Goal: Answer question/provide support

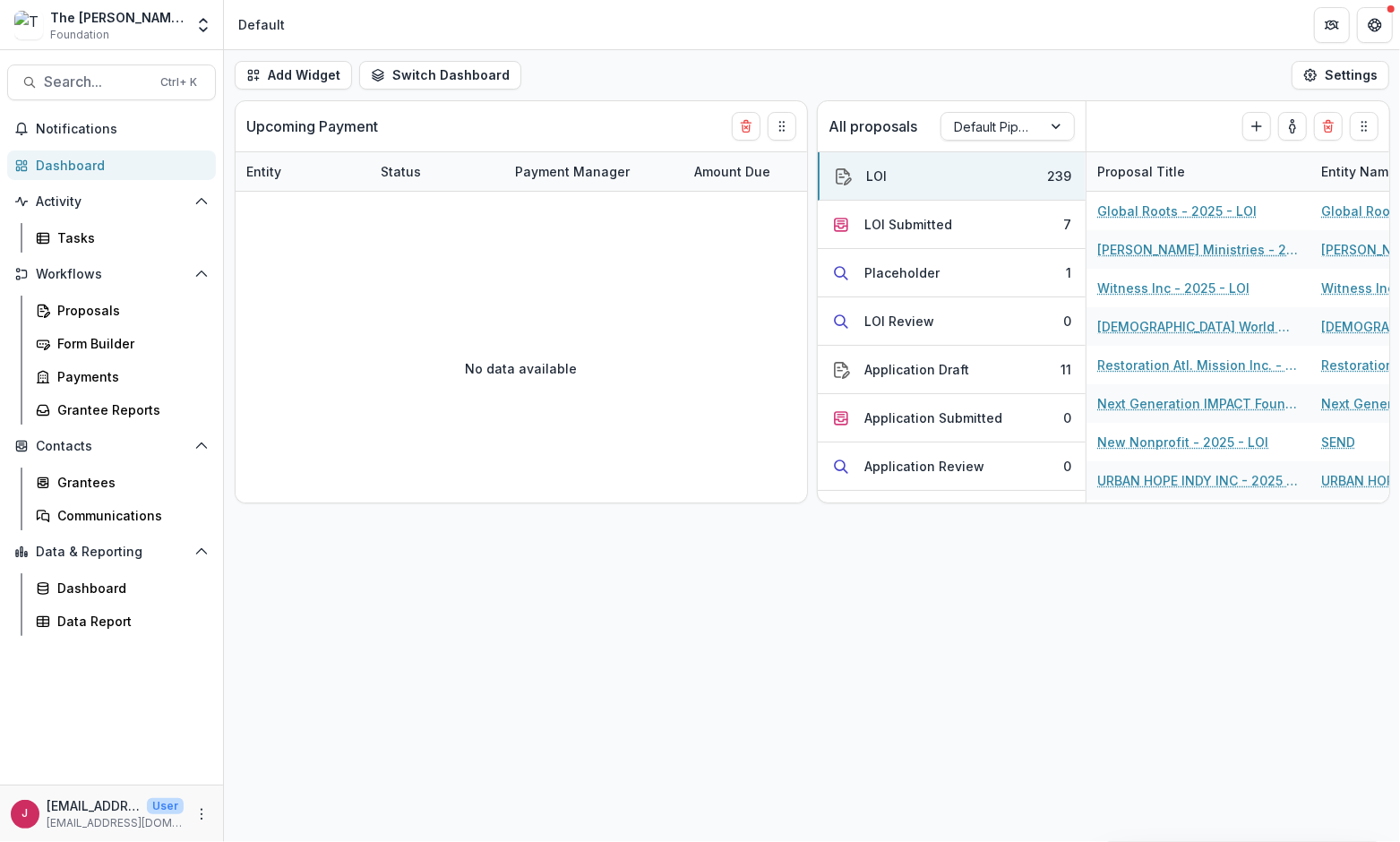
click at [122, 162] on div "Dashboard" at bounding box center [118, 165] width 166 height 19
click at [900, 222] on div "LOI Submitted" at bounding box center [908, 224] width 88 height 19
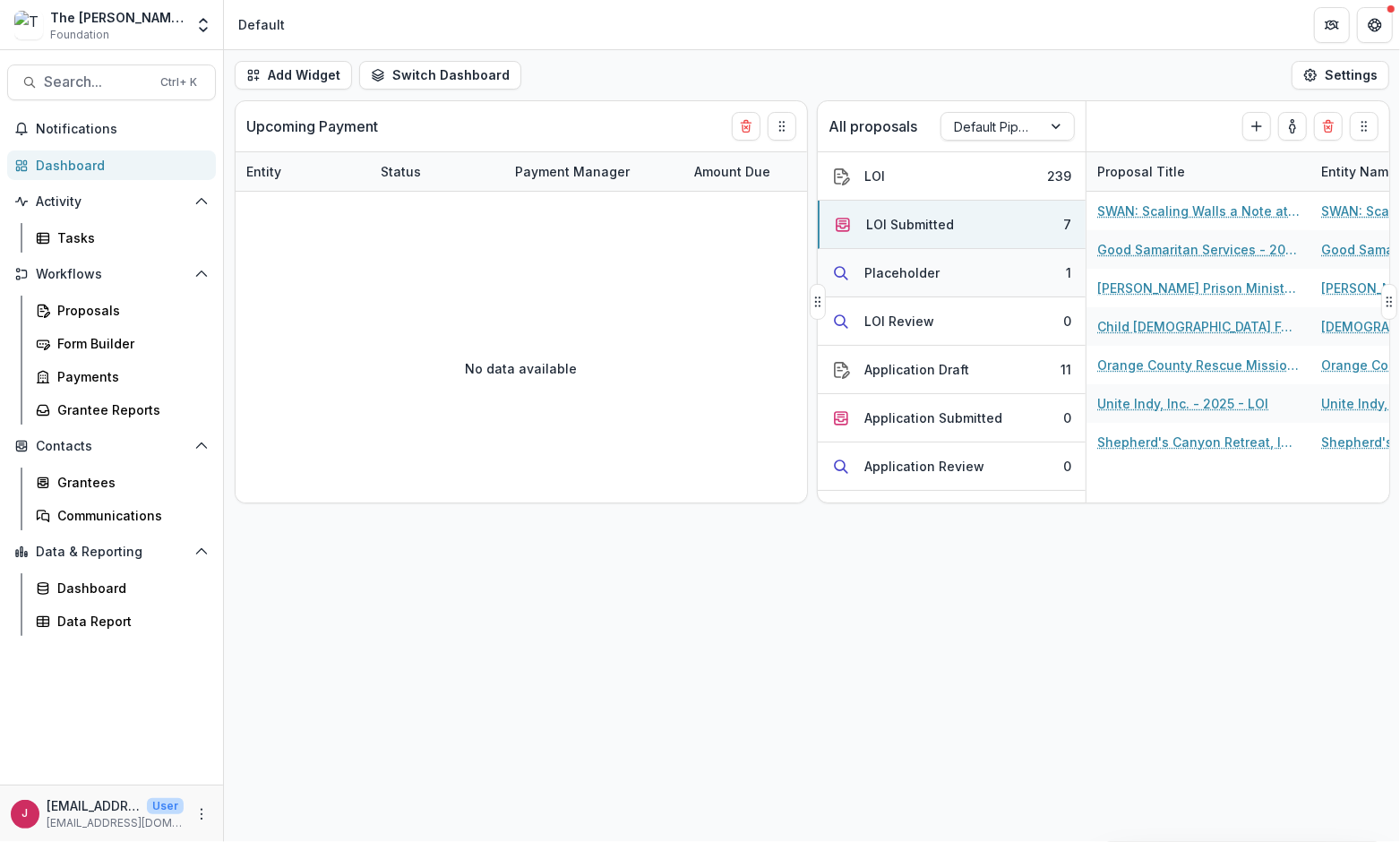
click at [946, 272] on button "Placeholder 1" at bounding box center [951, 273] width 268 height 48
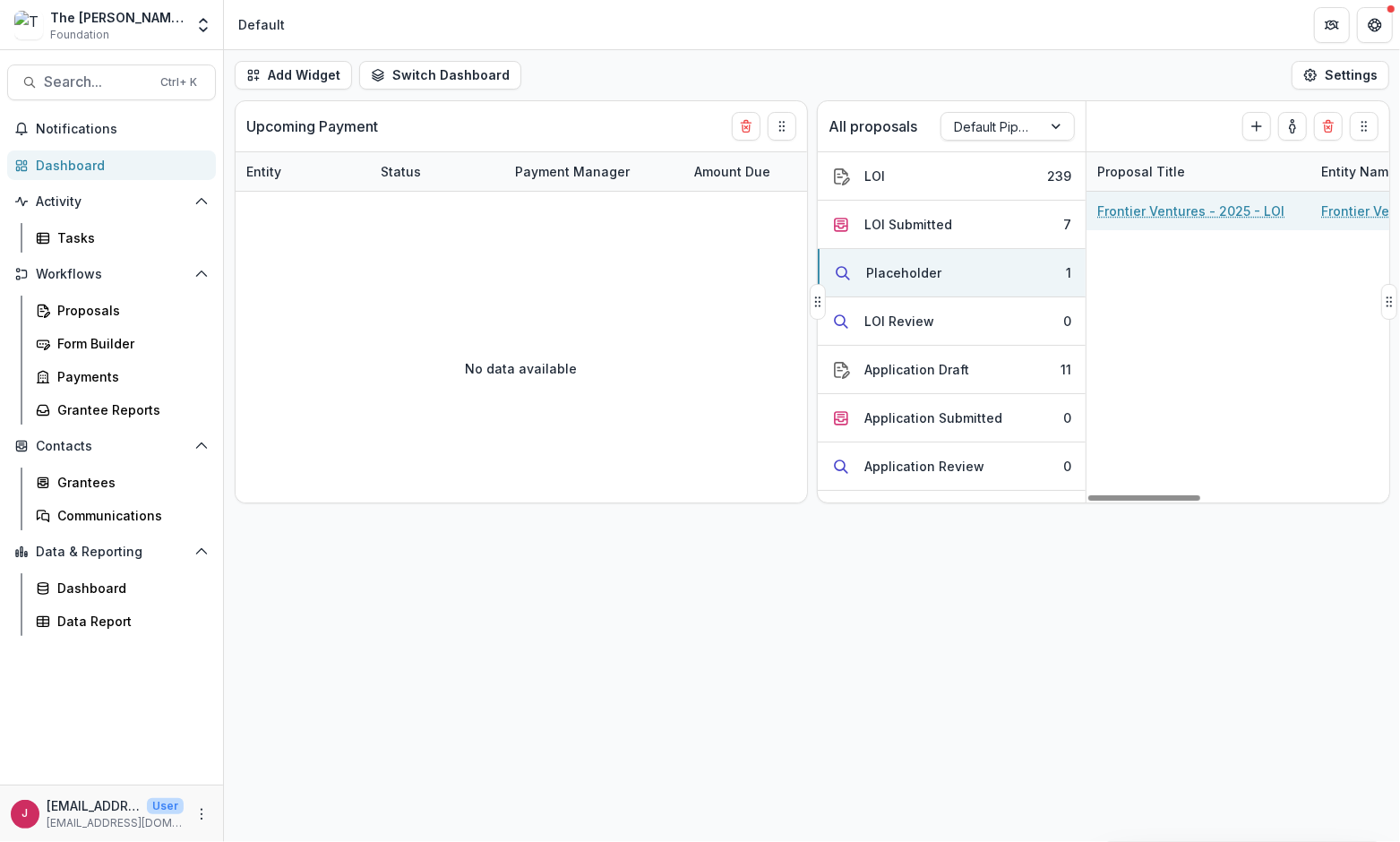
click at [1174, 214] on link "Frontier Ventures - 2025 - LOI" at bounding box center [1190, 210] width 187 height 19
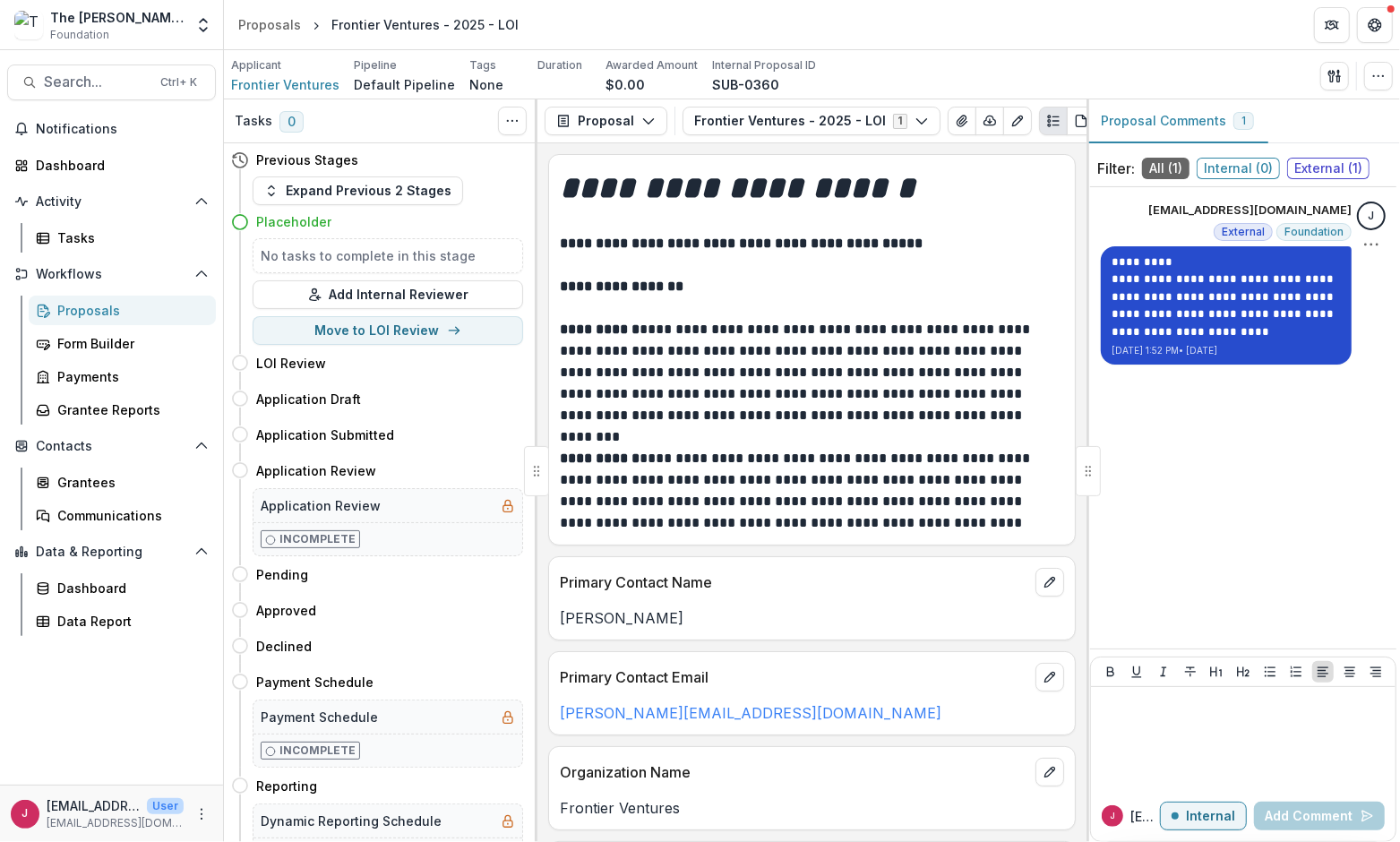
drag, startPoint x: 1112, startPoint y: 259, endPoint x: 1267, endPoint y: 340, distance: 174.9
click at [1267, 340] on div "**********" at bounding box center [1226, 305] width 251 height 118
copy div "**********"
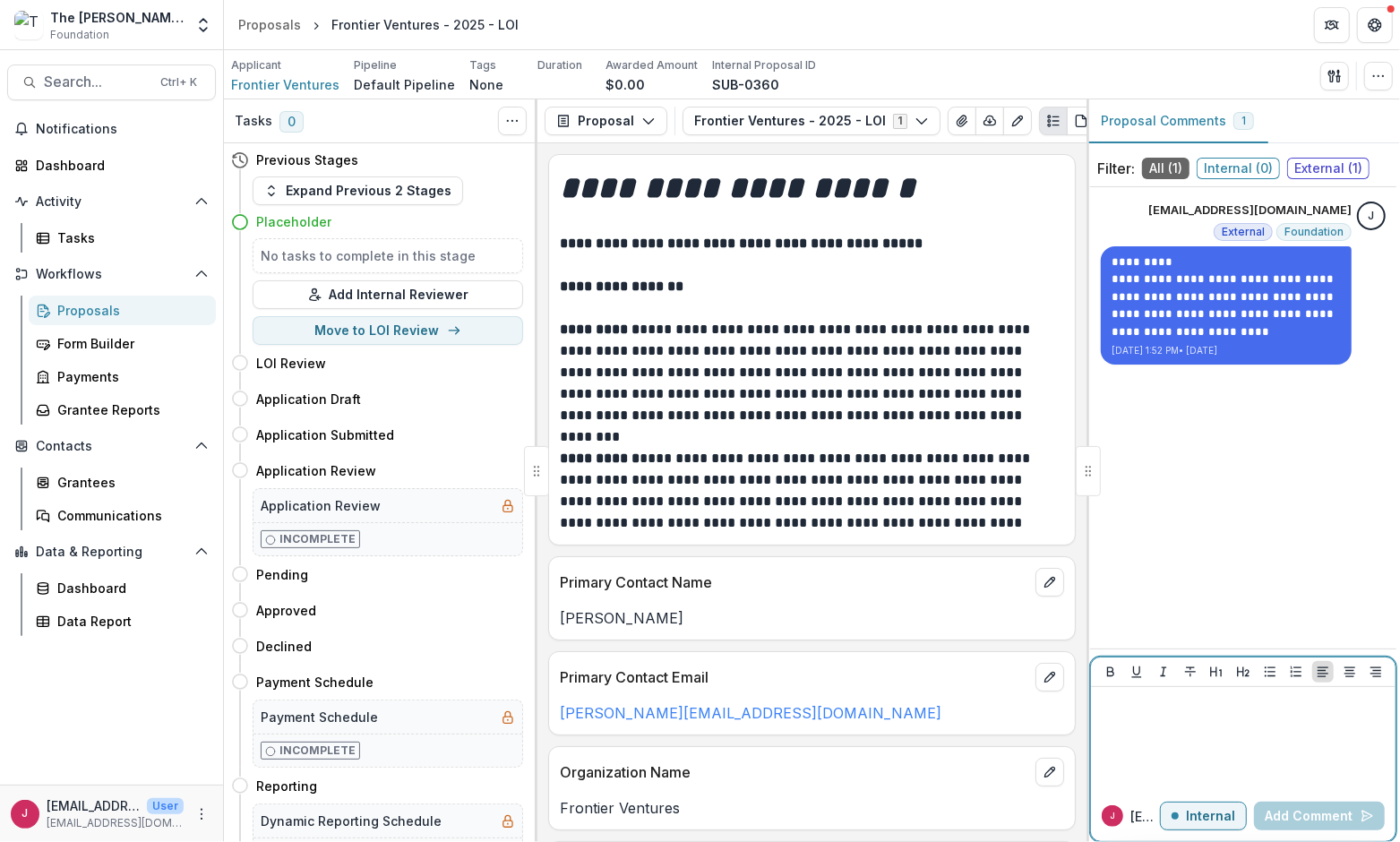
click at [1177, 715] on div at bounding box center [1243, 739] width 290 height 90
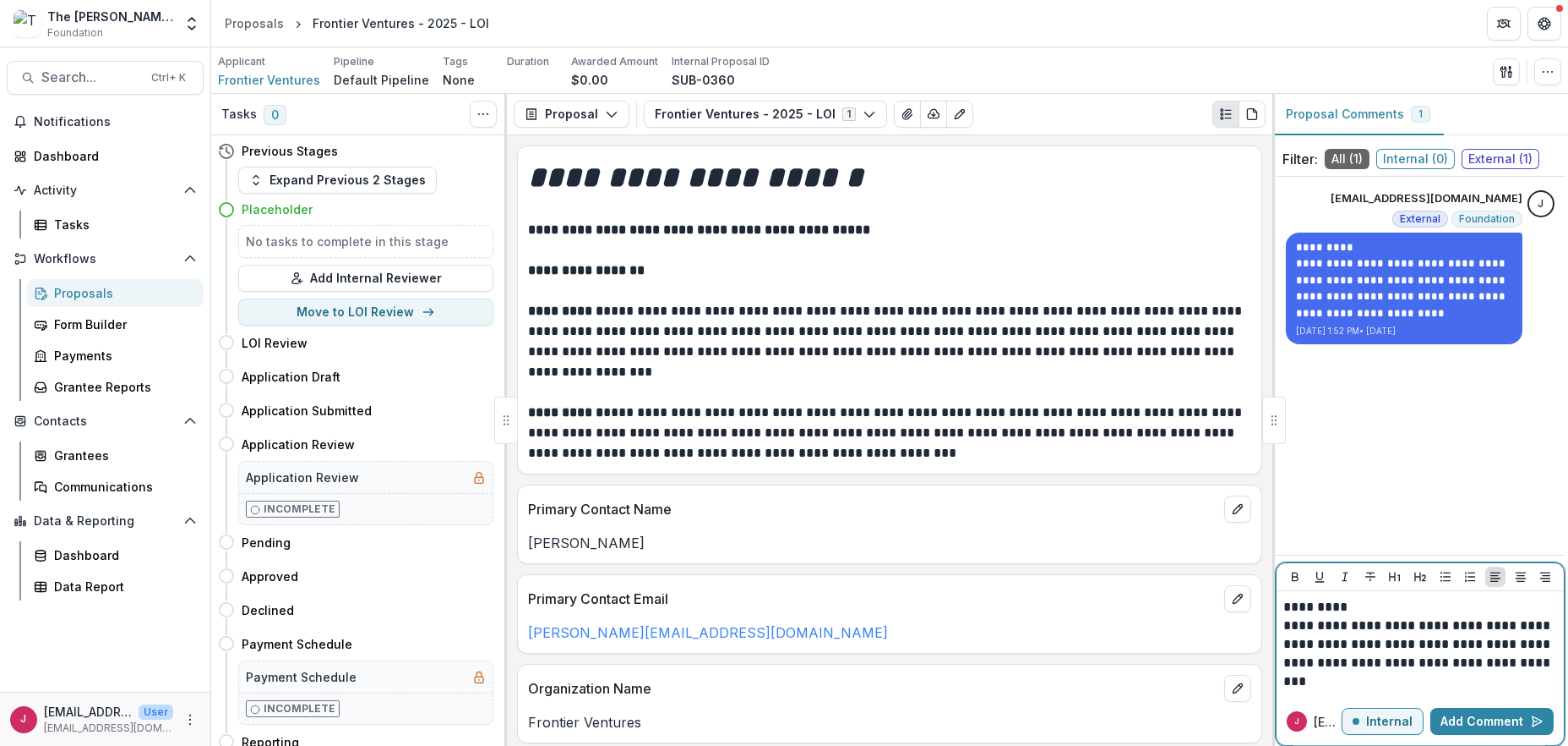
drag, startPoint x: 1396, startPoint y: 718, endPoint x: 1385, endPoint y: 719, distance: 11.0
click at [1320, 718] on p "Internal" at bounding box center [1390, 721] width 46 height 14
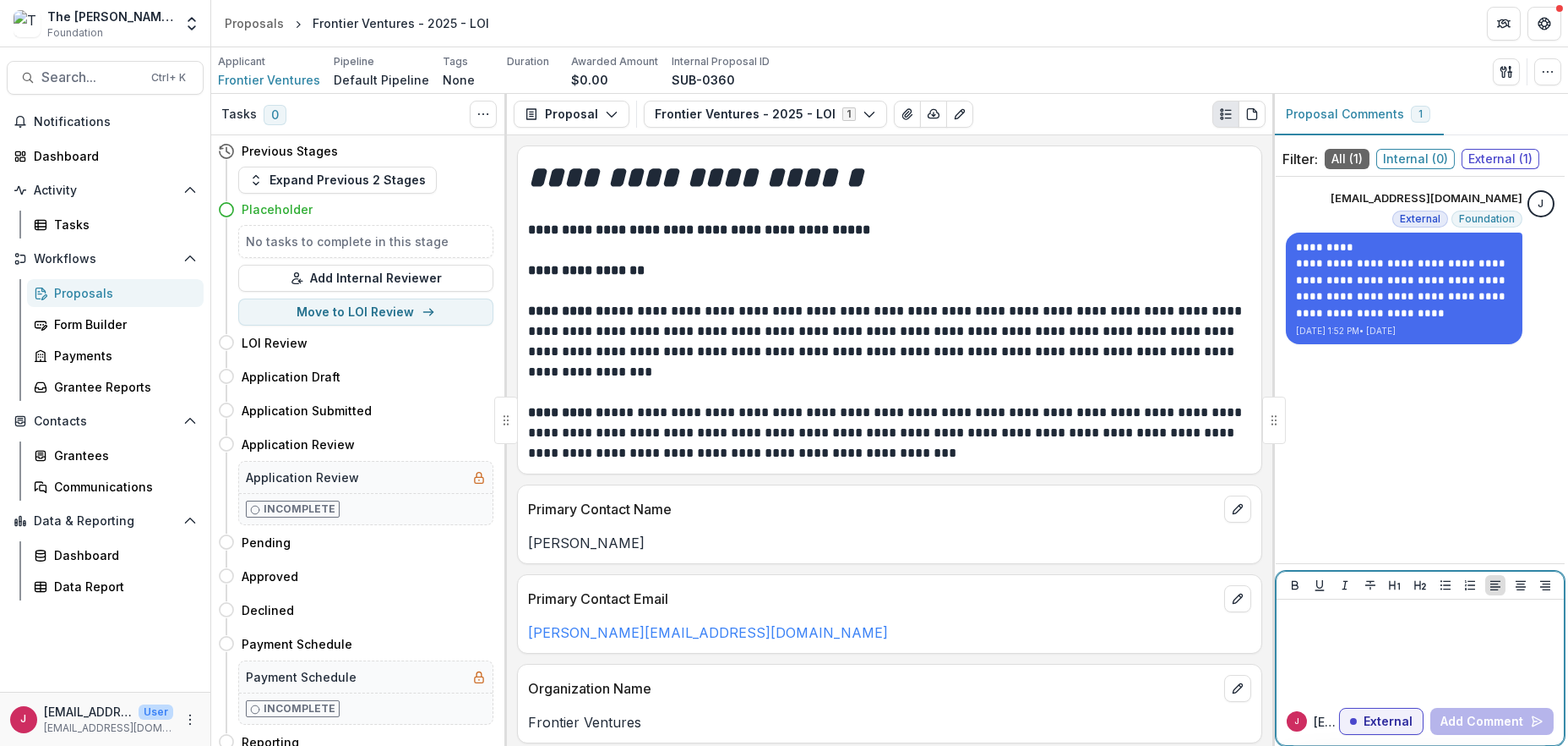
click at [1314, 631] on div at bounding box center [1421, 649] width 274 height 85
paste div
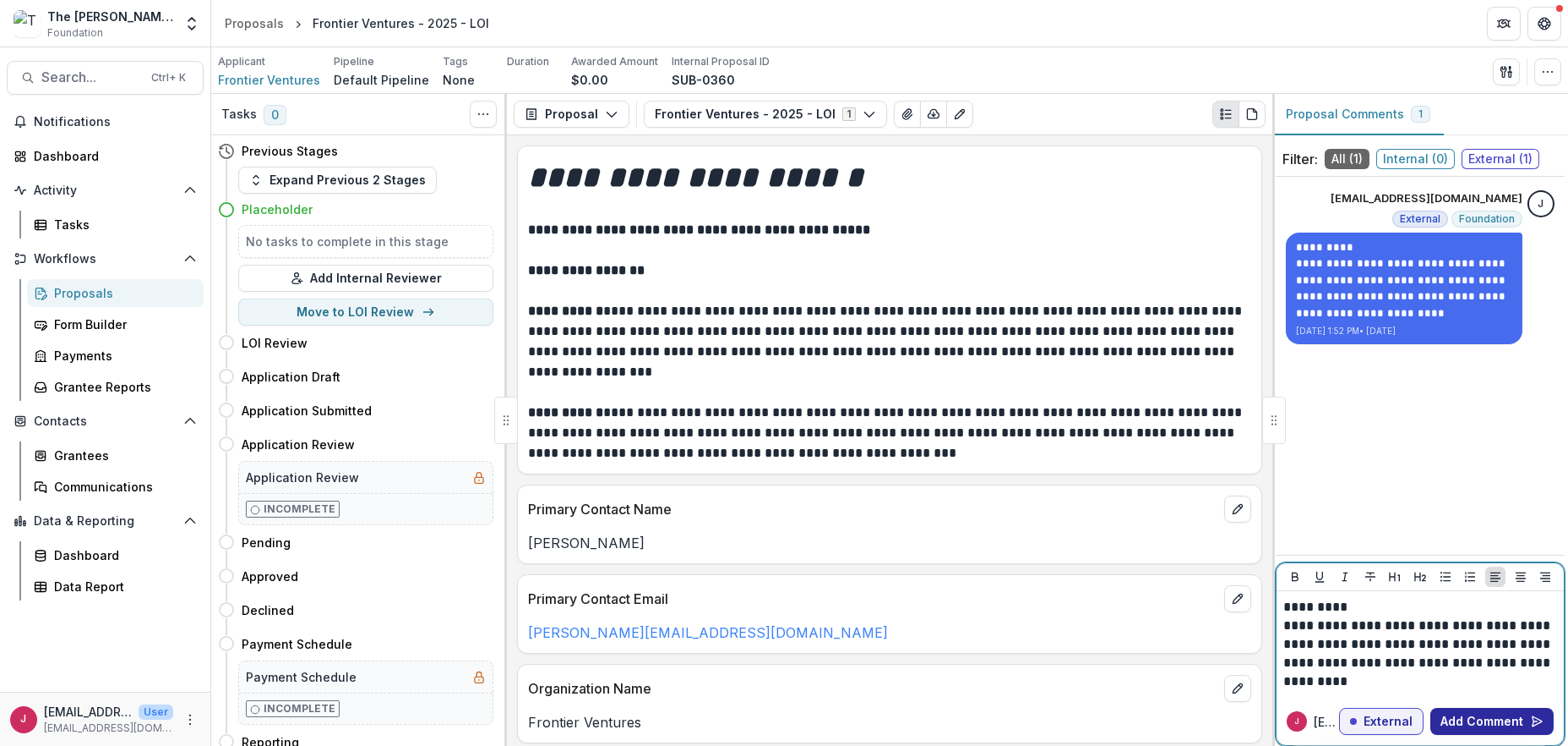
click at [1320, 717] on button "Add Comment" at bounding box center [1493, 721] width 123 height 27
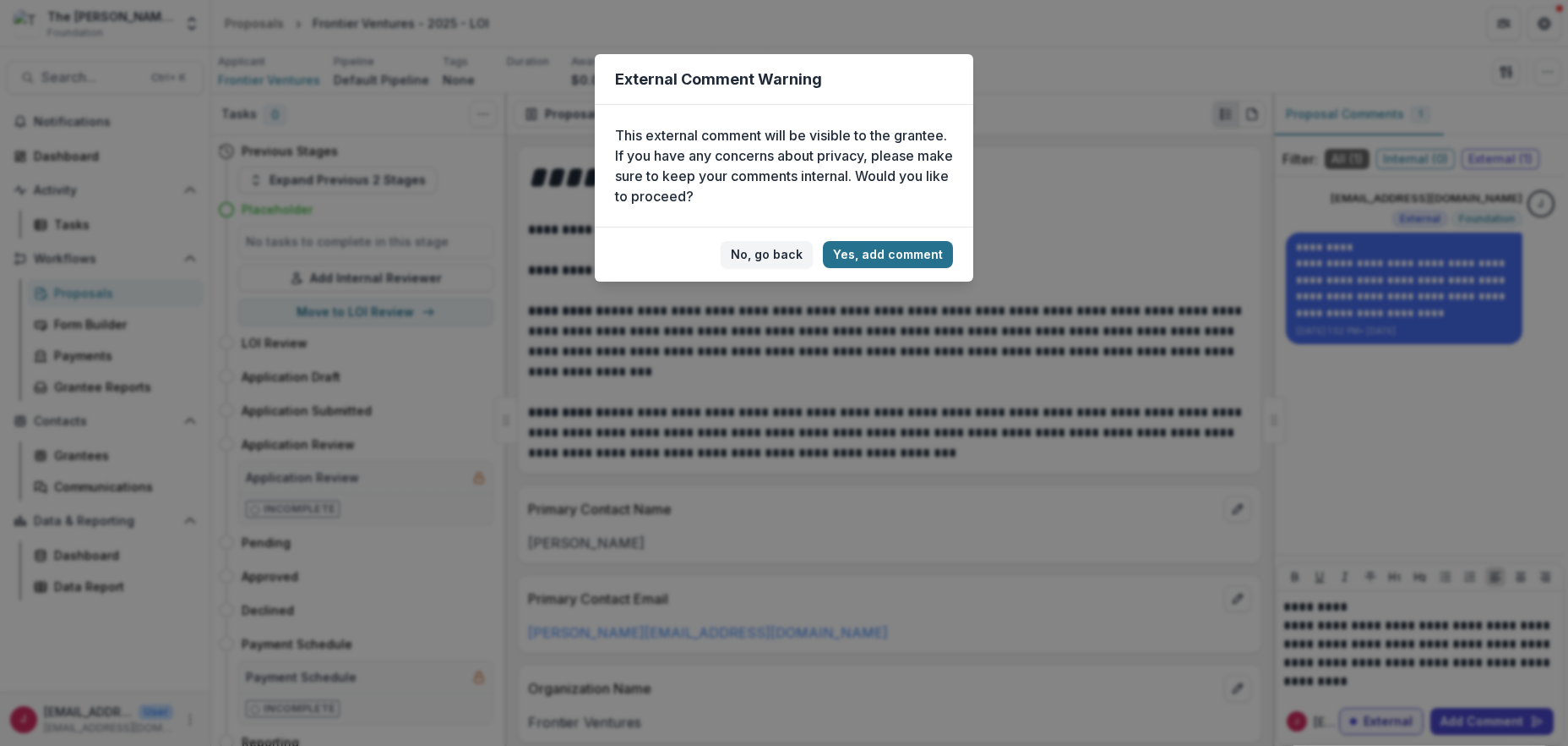
click at [876, 250] on button "Yes, add comment" at bounding box center [888, 255] width 130 height 27
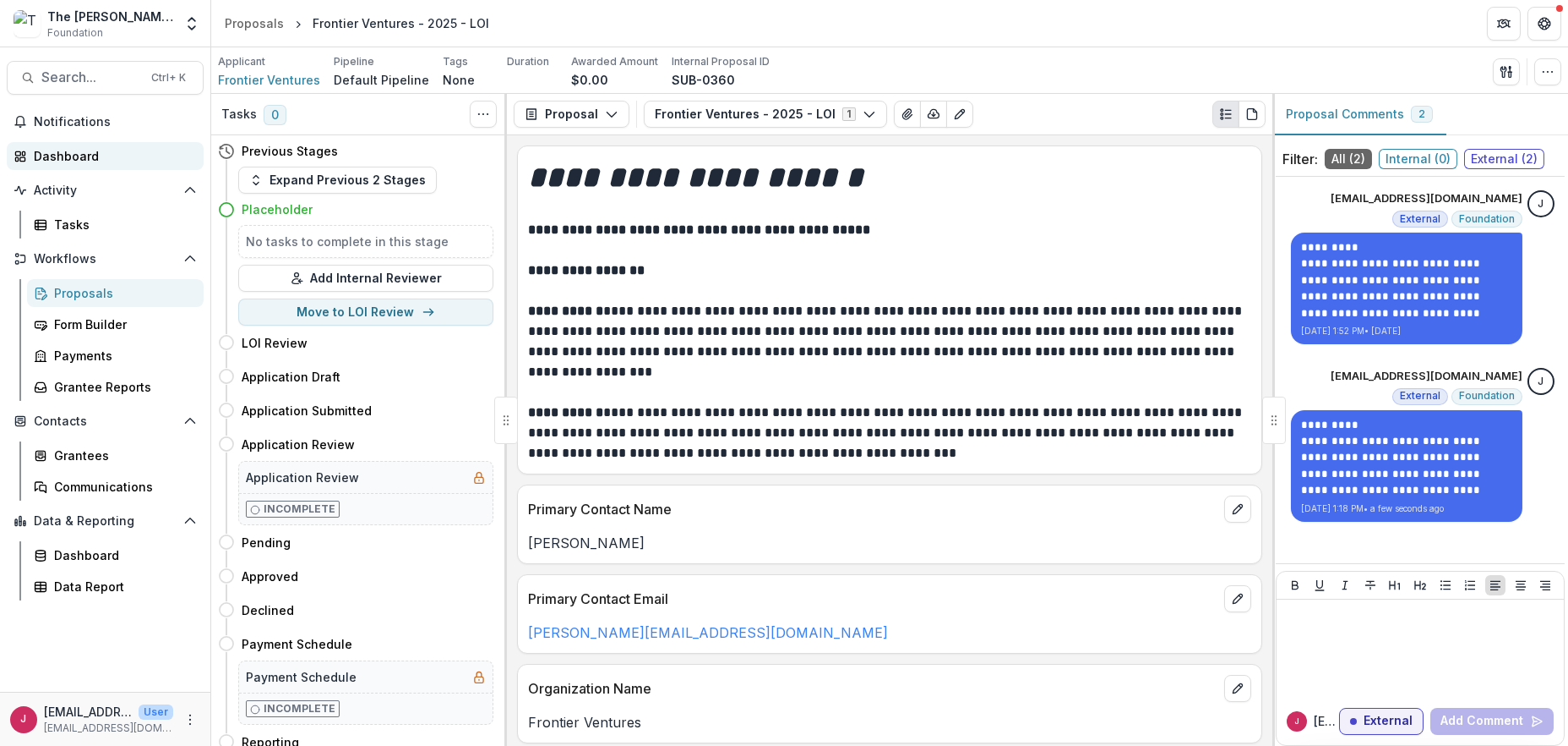
click at [78, 156] on div "Dashboard" at bounding box center [112, 156] width 156 height 18
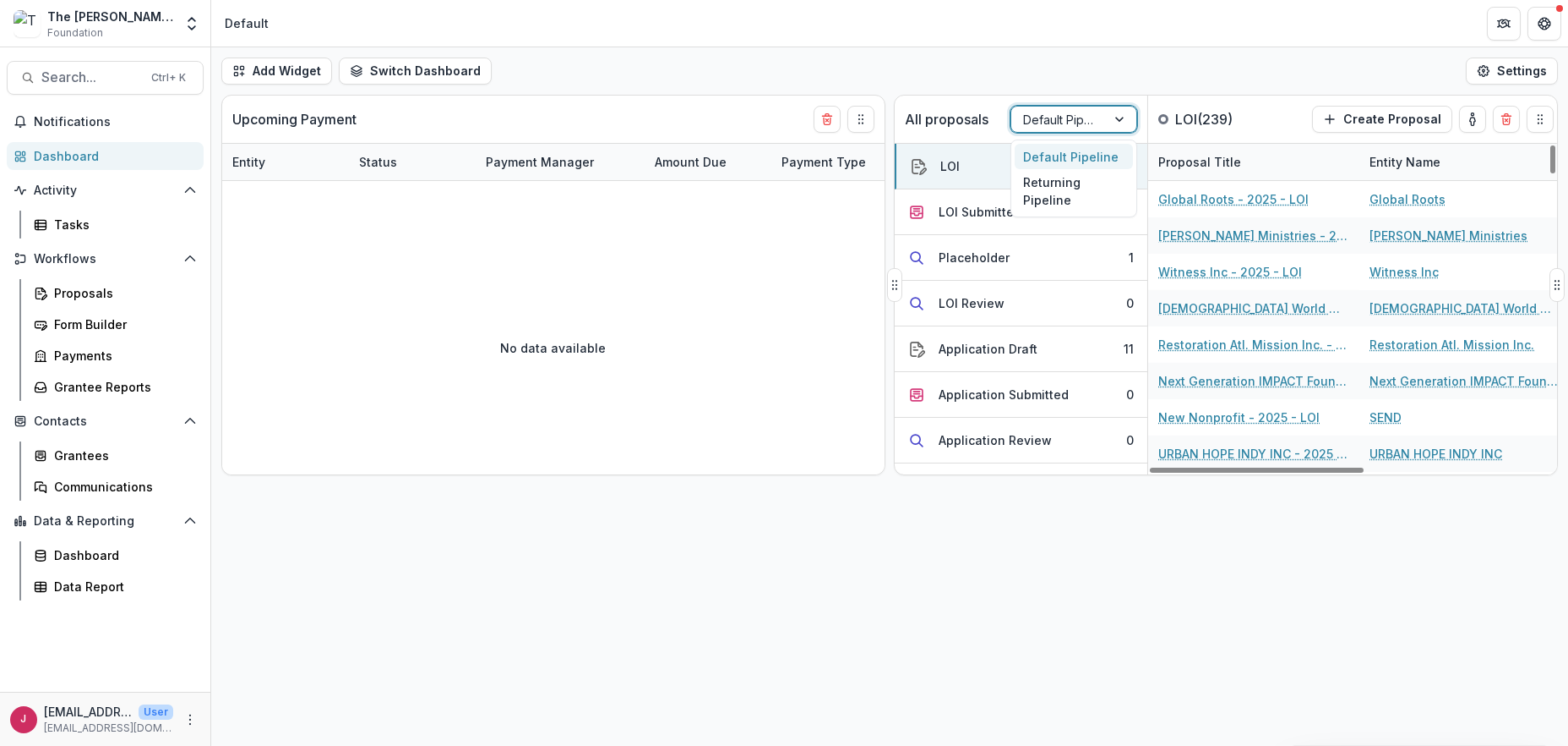
click at [1126, 115] on div at bounding box center [1122, 119] width 30 height 25
click at [1044, 194] on div "Returning Pipeline" at bounding box center [1074, 191] width 118 height 44
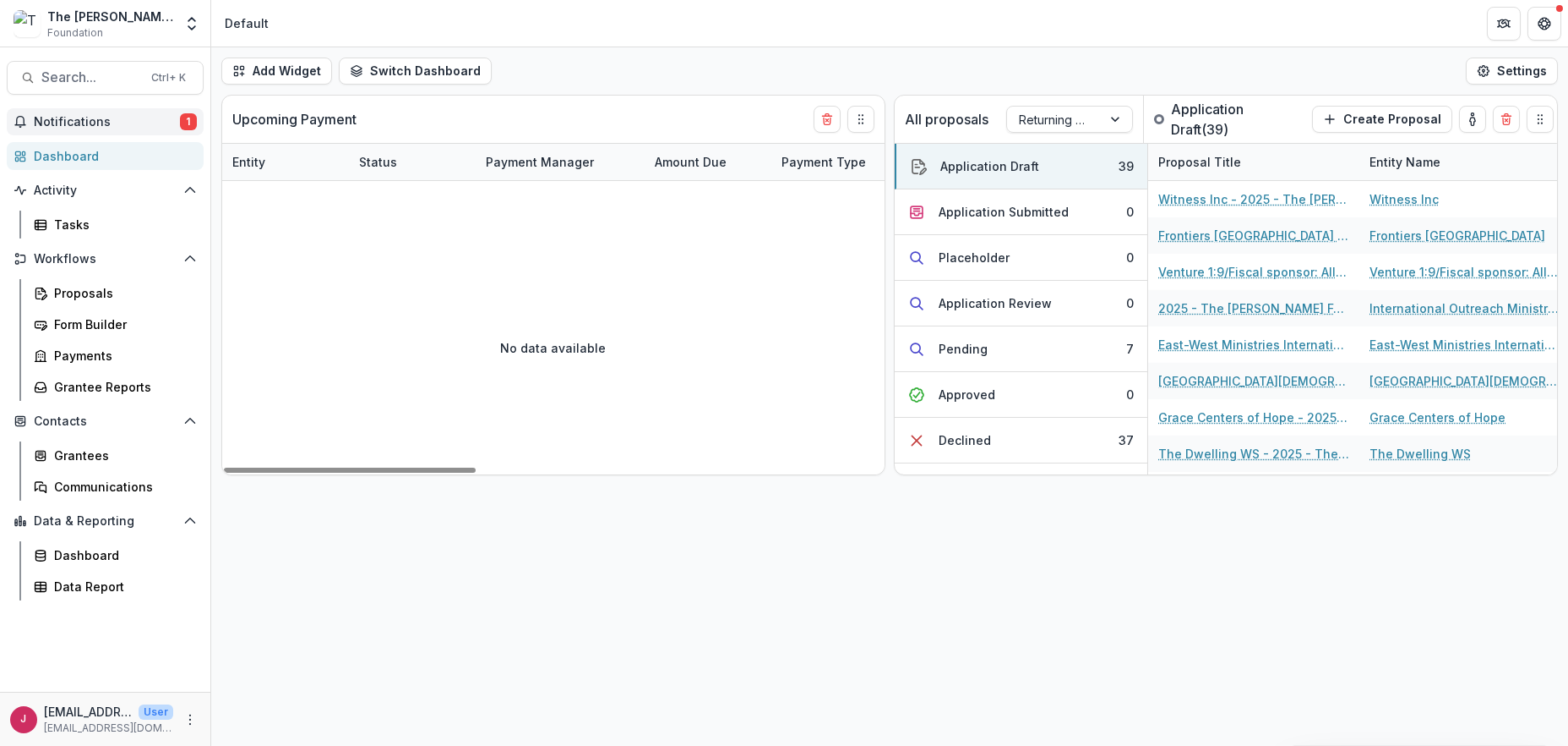
click at [113, 121] on span "Notifications" at bounding box center [107, 122] width 146 height 14
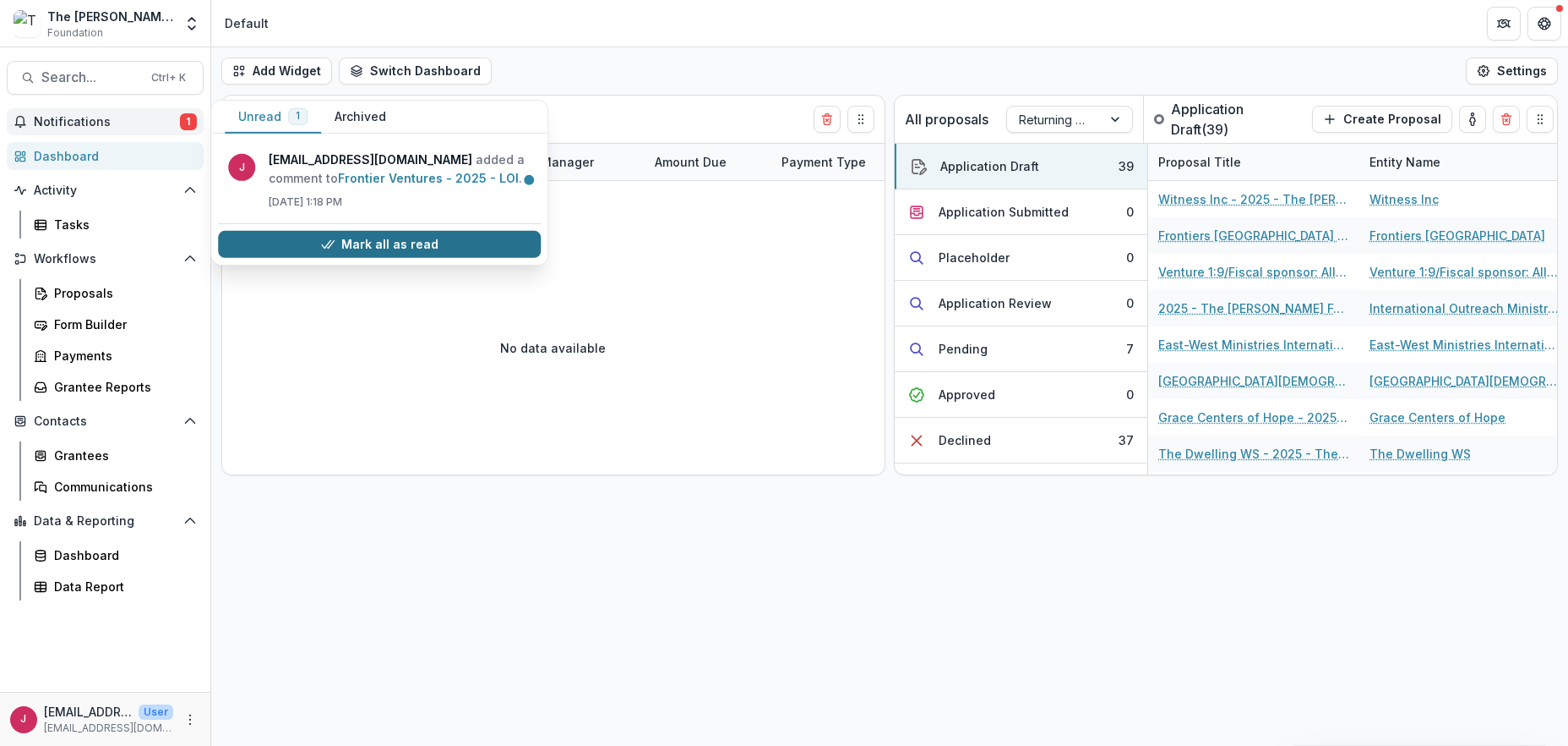
click at [325, 237] on button "Mark all as read" at bounding box center [380, 244] width 323 height 27
